Goal: Information Seeking & Learning: Learn about a topic

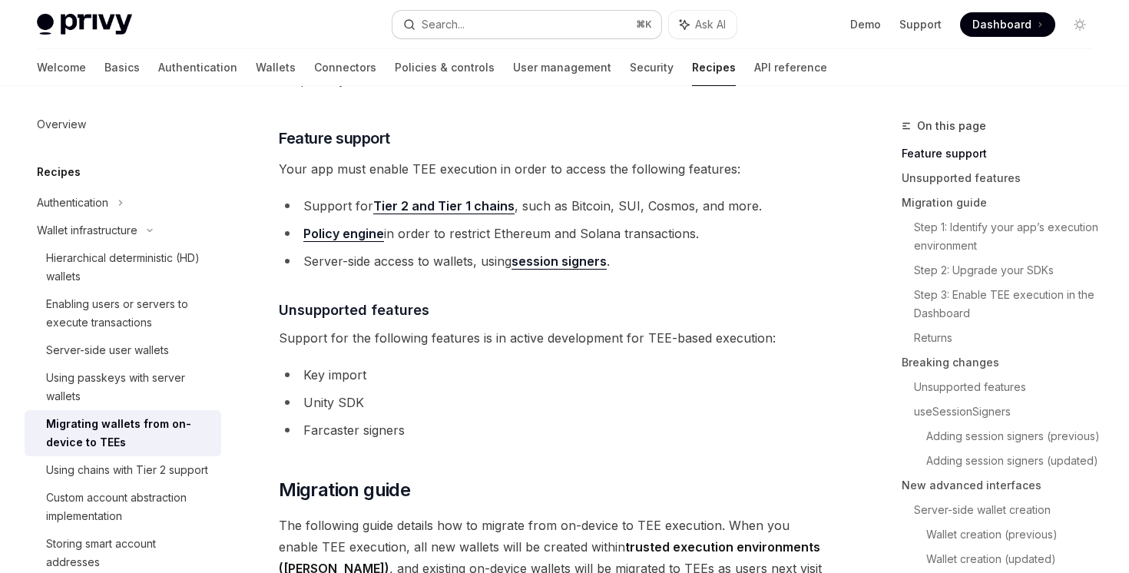
scroll to position [413, 0]
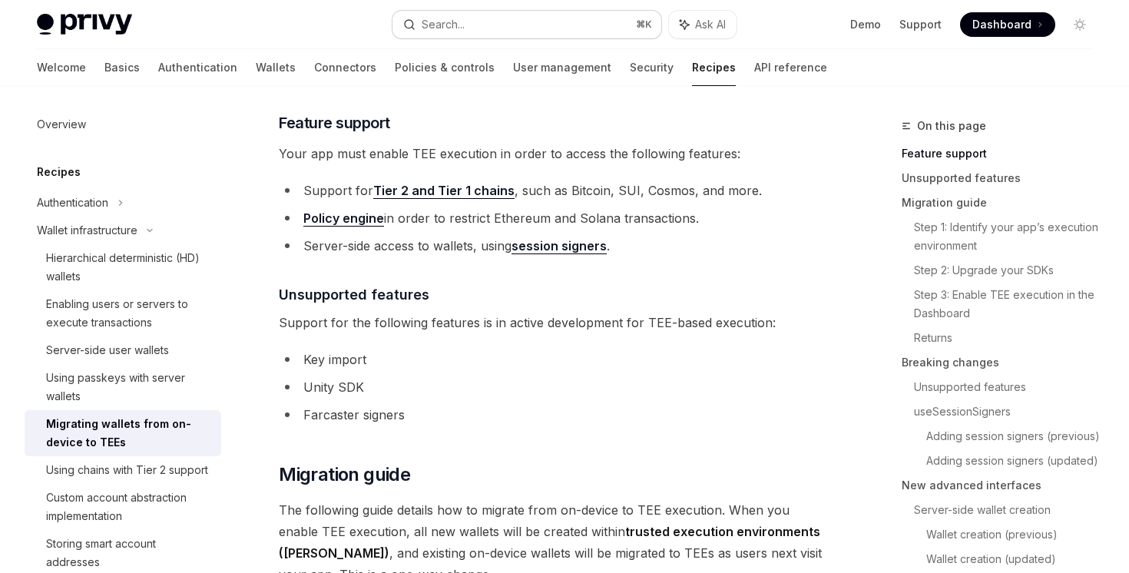
click at [522, 23] on button "Search... ⌘ K" at bounding box center [526, 25] width 268 height 28
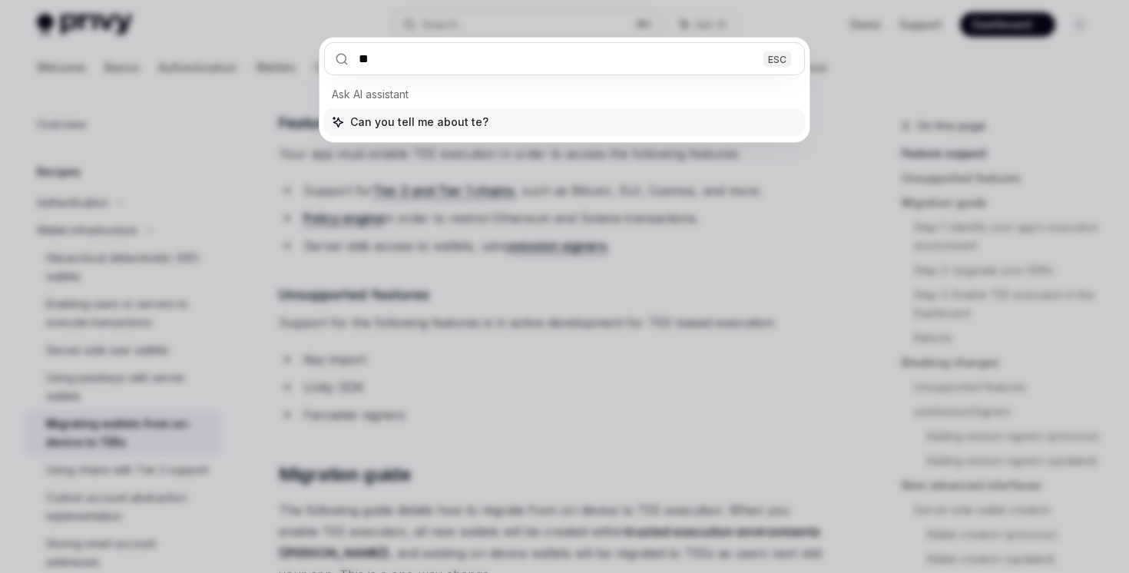
type input "***"
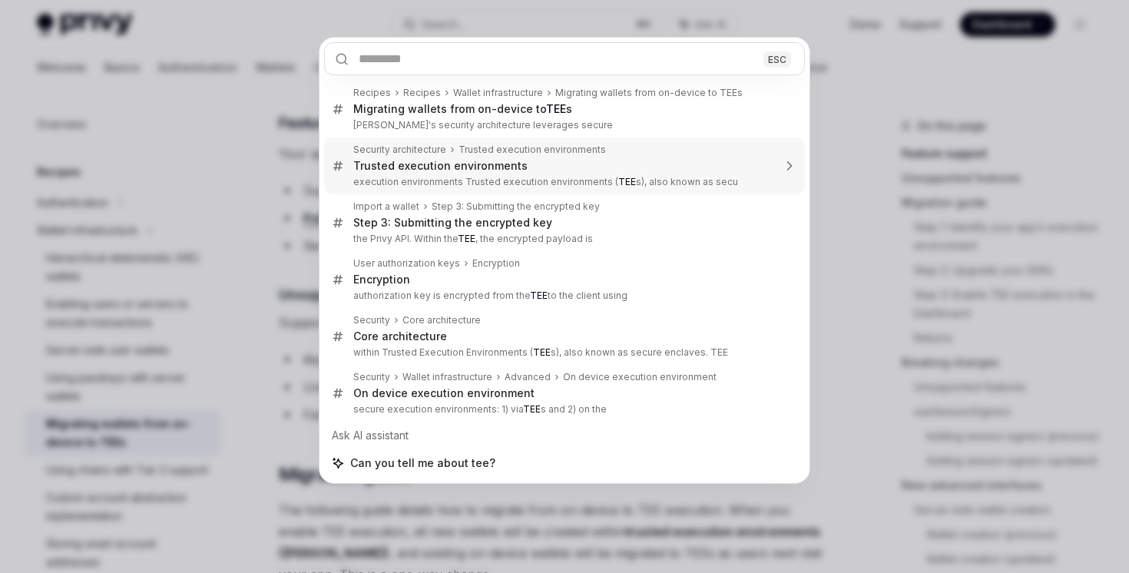
type textarea "*"
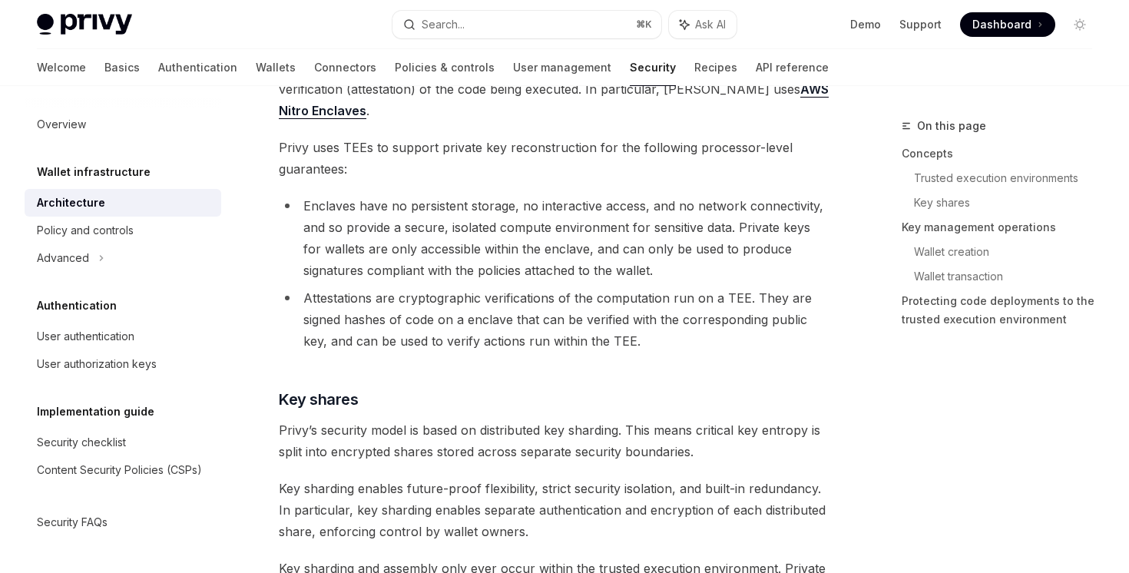
scroll to position [301, 0]
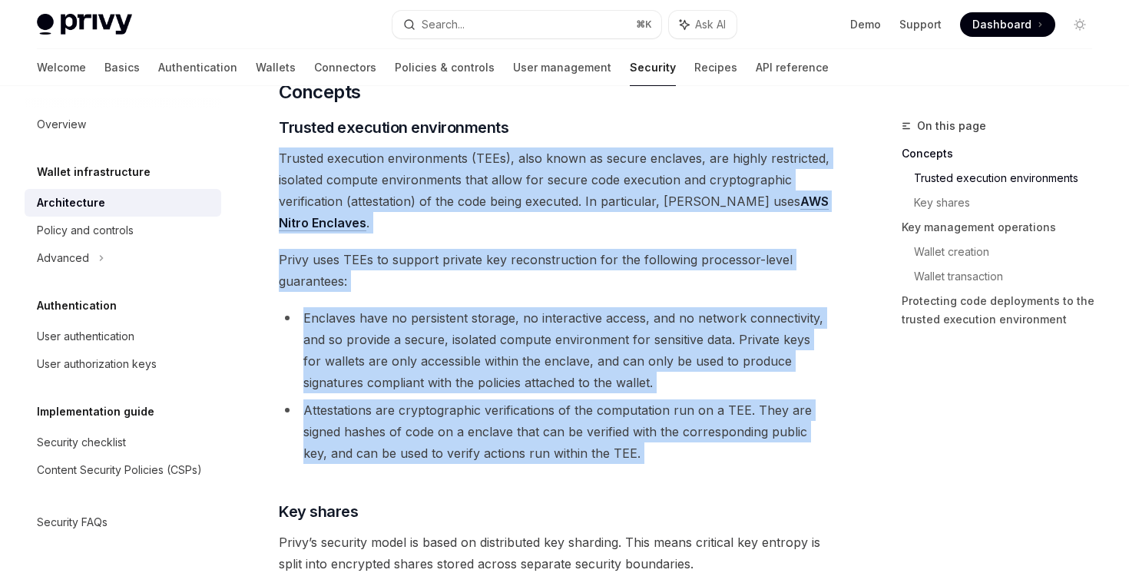
drag, startPoint x: 609, startPoint y: 131, endPoint x: 670, endPoint y: 485, distance: 360.1
